Goal: Navigation & Orientation: Find specific page/section

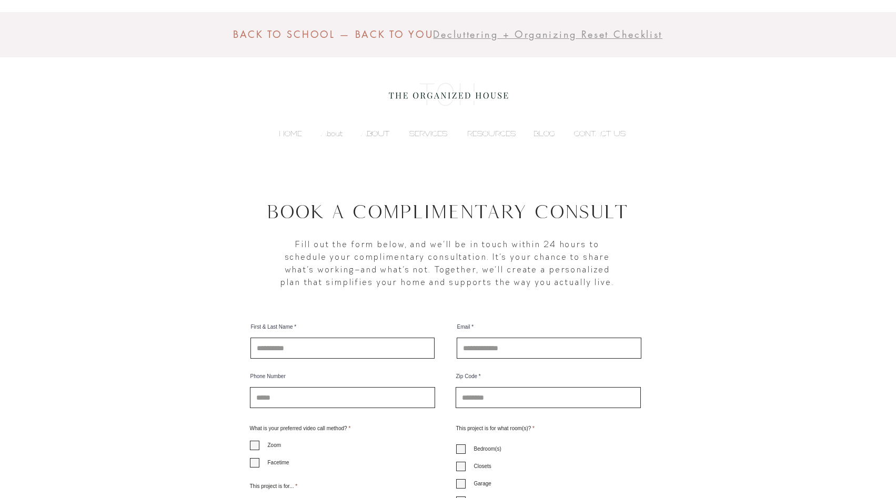
click at [369, 134] on p "ABOUT" at bounding box center [375, 134] width 39 height 16
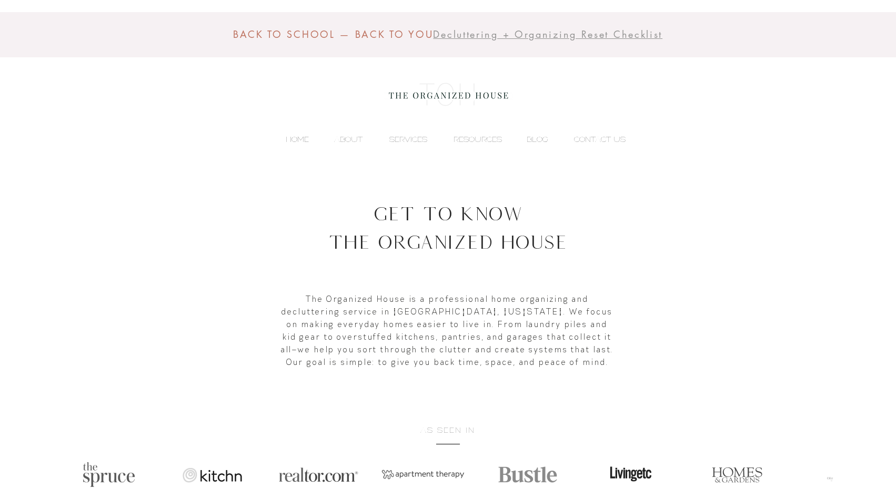
click at [298, 143] on p "HOME" at bounding box center [297, 140] width 34 height 16
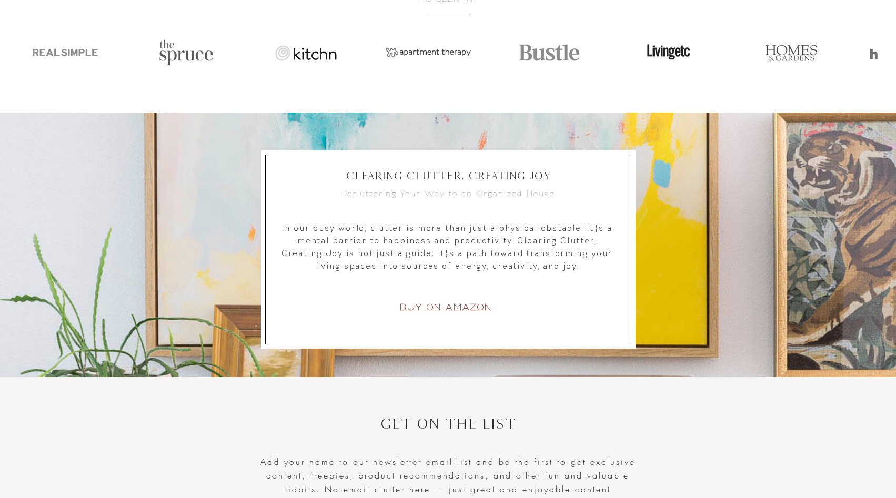
scroll to position [1659, 0]
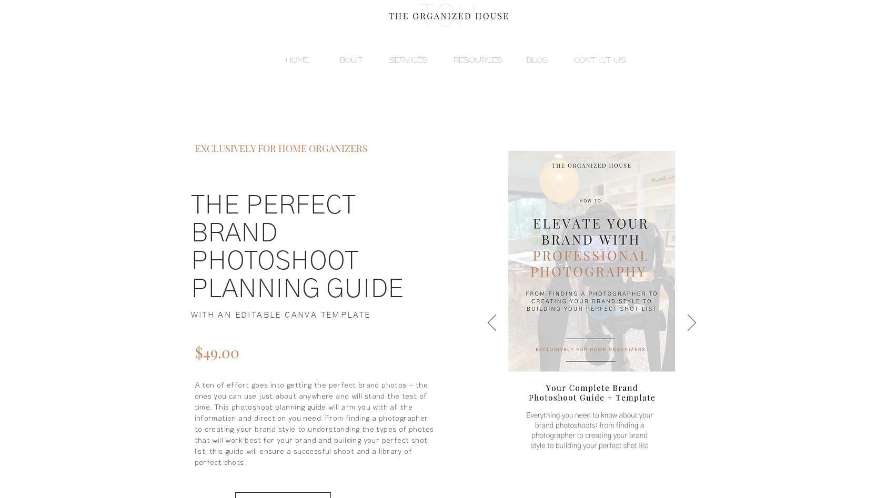
scroll to position [44, 0]
